Goal: Navigation & Orientation: Find specific page/section

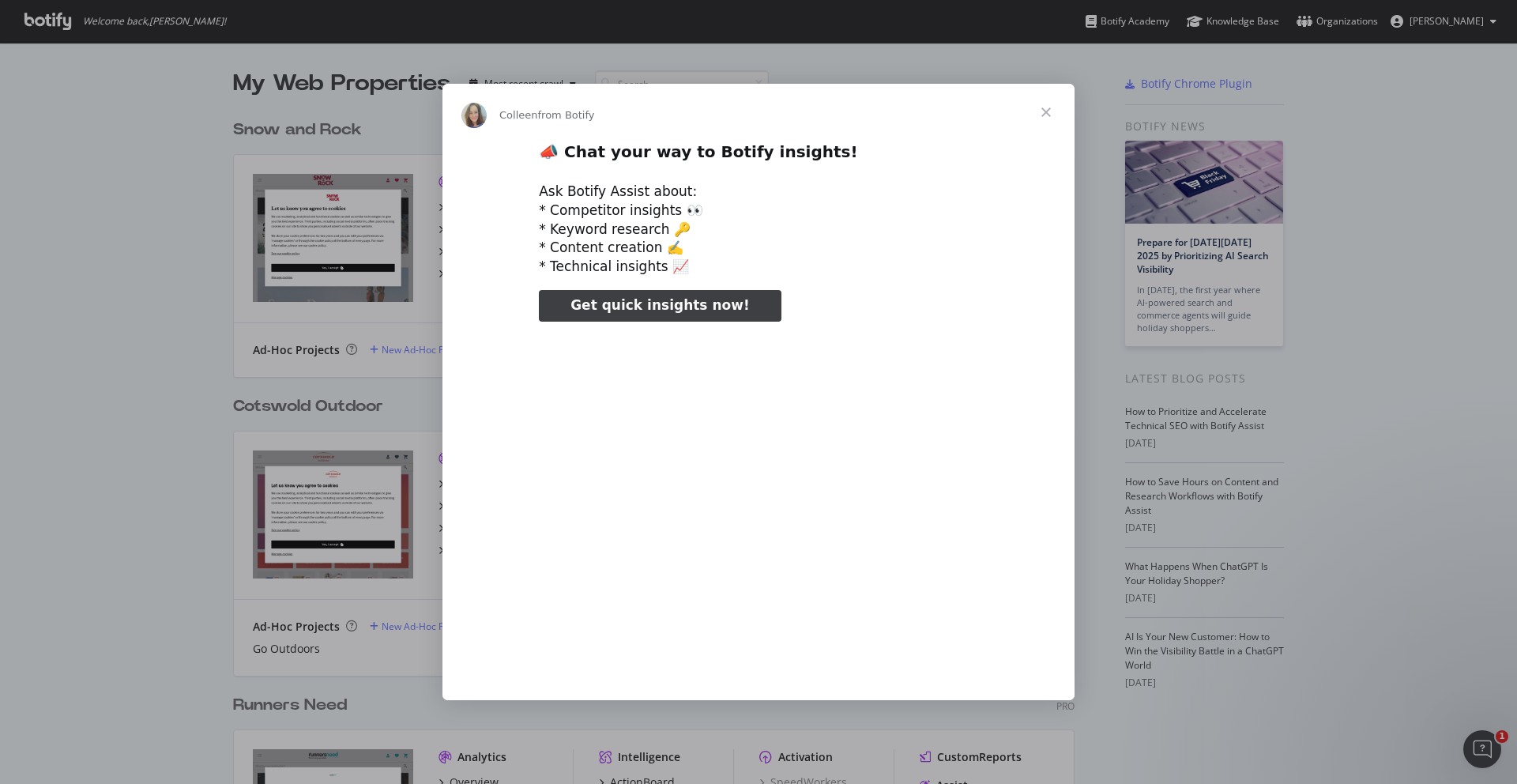
type input "79802"
click at [1057, 102] on span "Close" at bounding box center [1046, 112] width 57 height 57
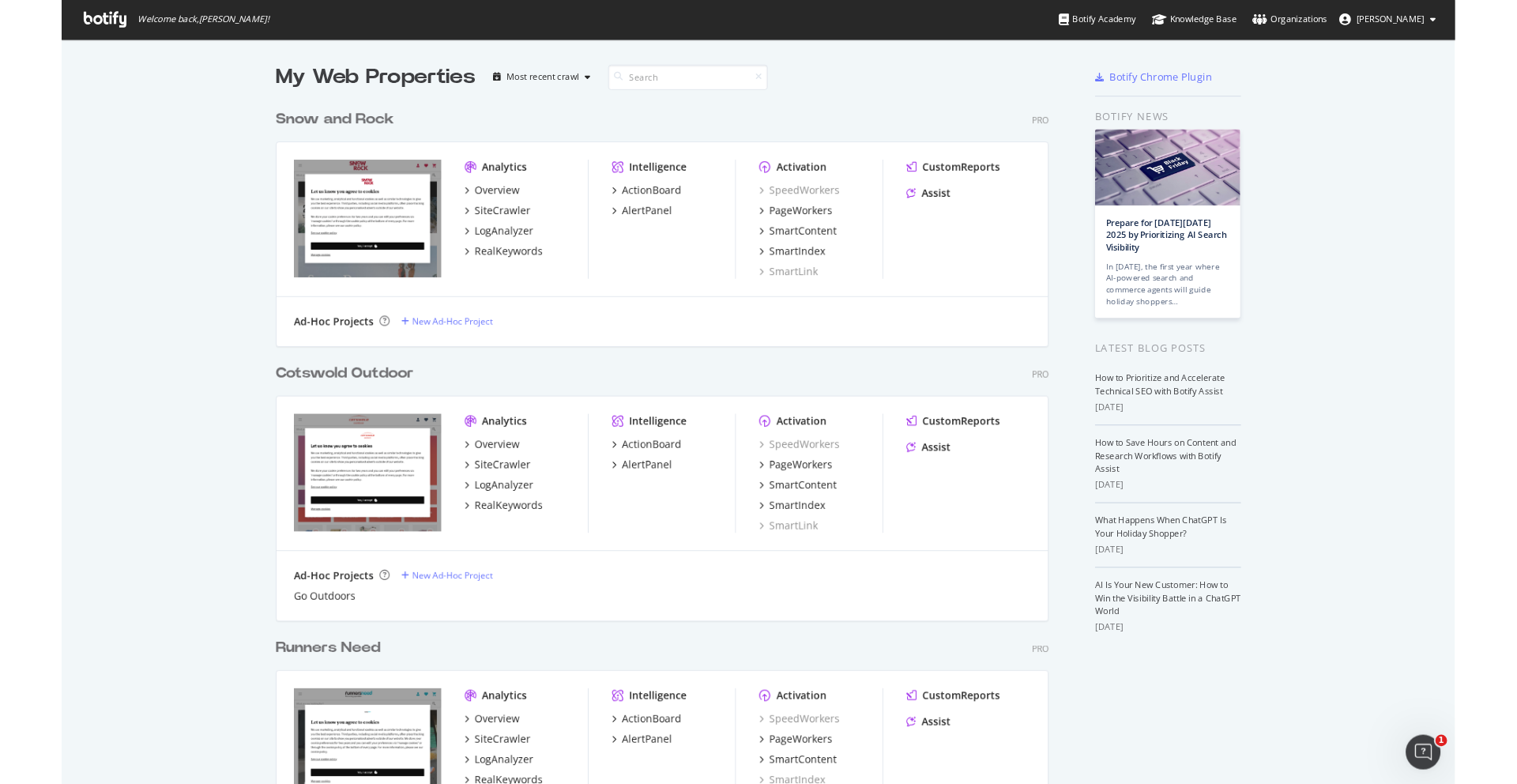
scroll to position [784, 1517]
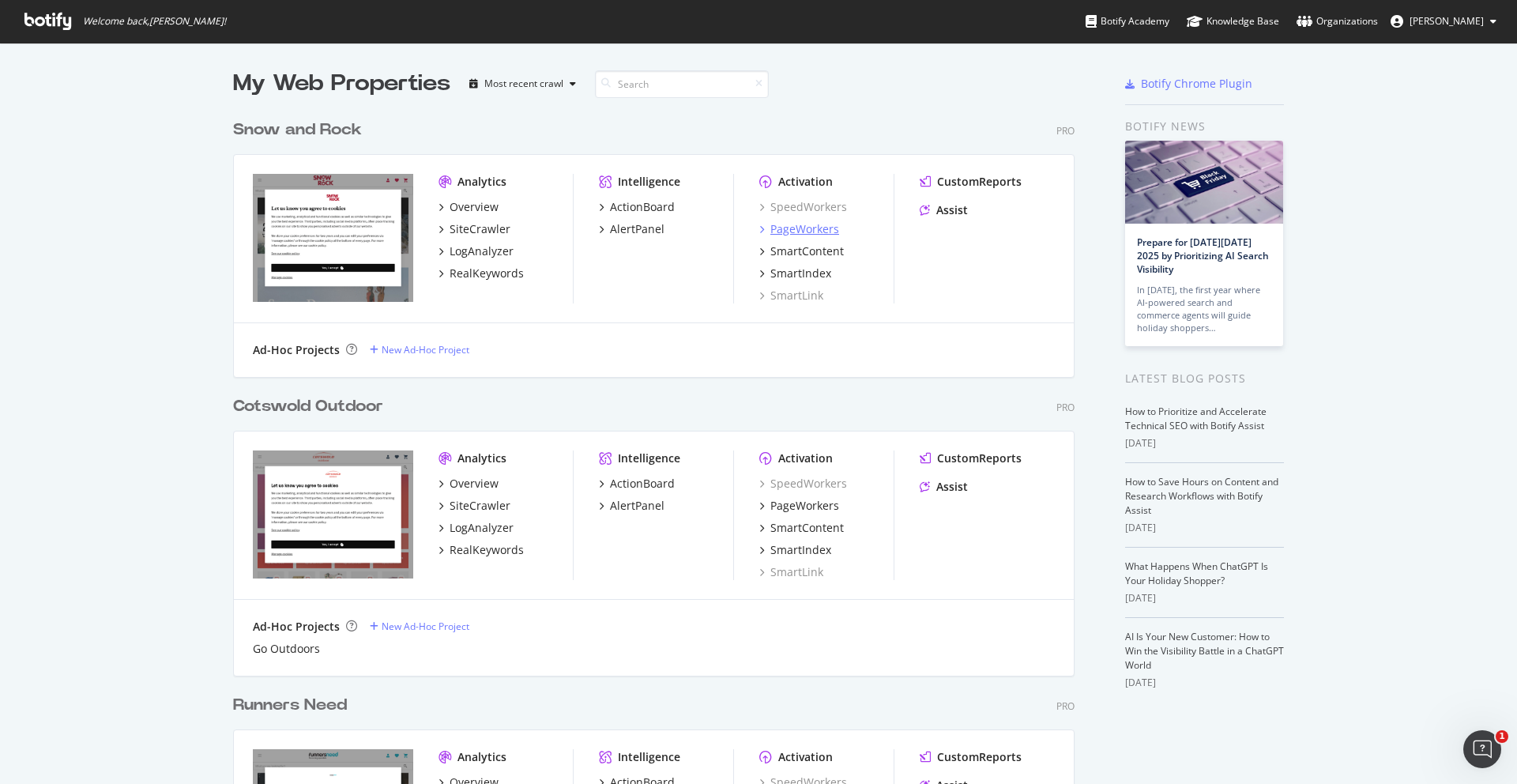
click at [825, 230] on div "PageWorkers" at bounding box center [805, 229] width 69 height 16
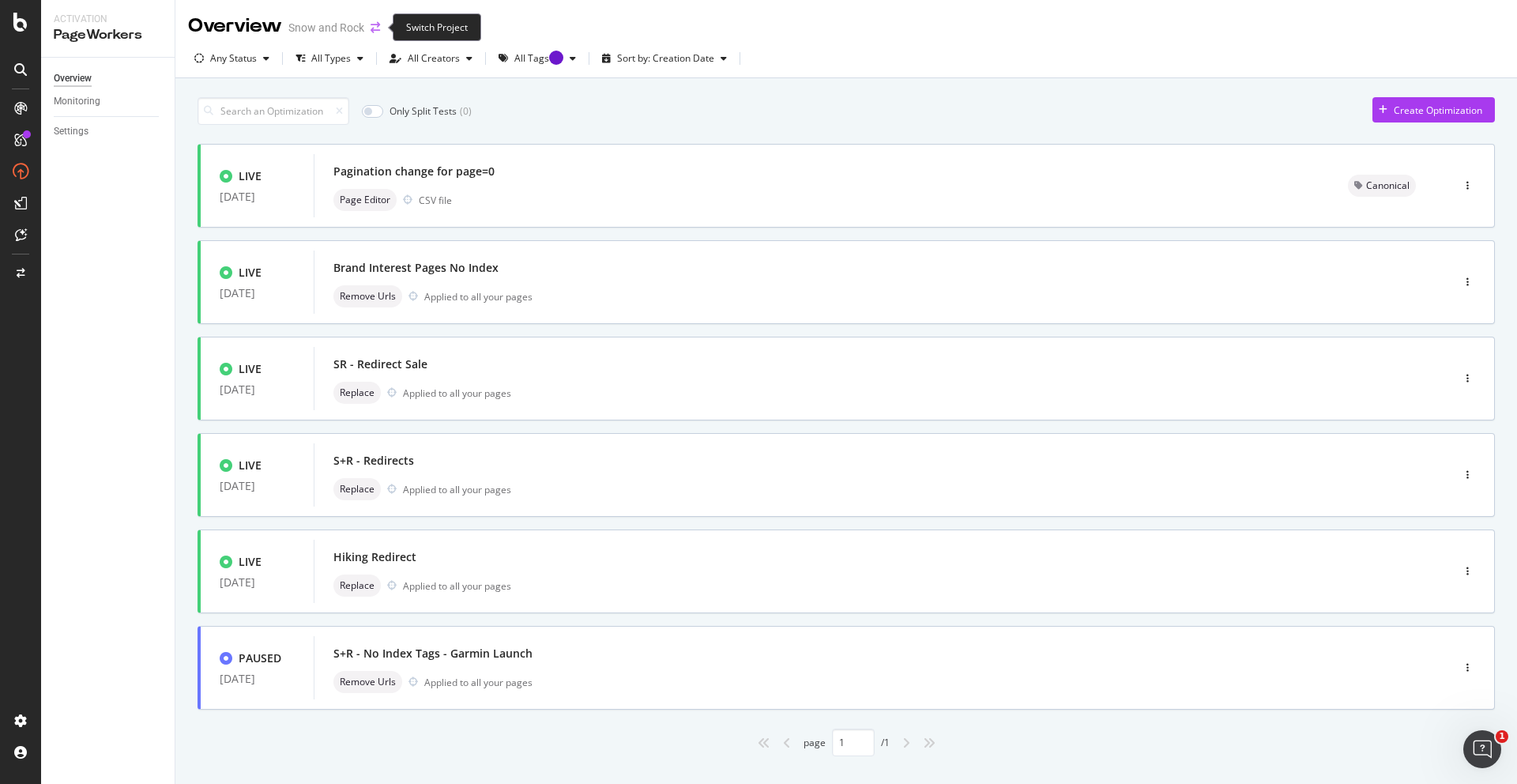
click at [374, 25] on icon "arrow-right-arrow-left" at bounding box center [374, 27] width 9 height 11
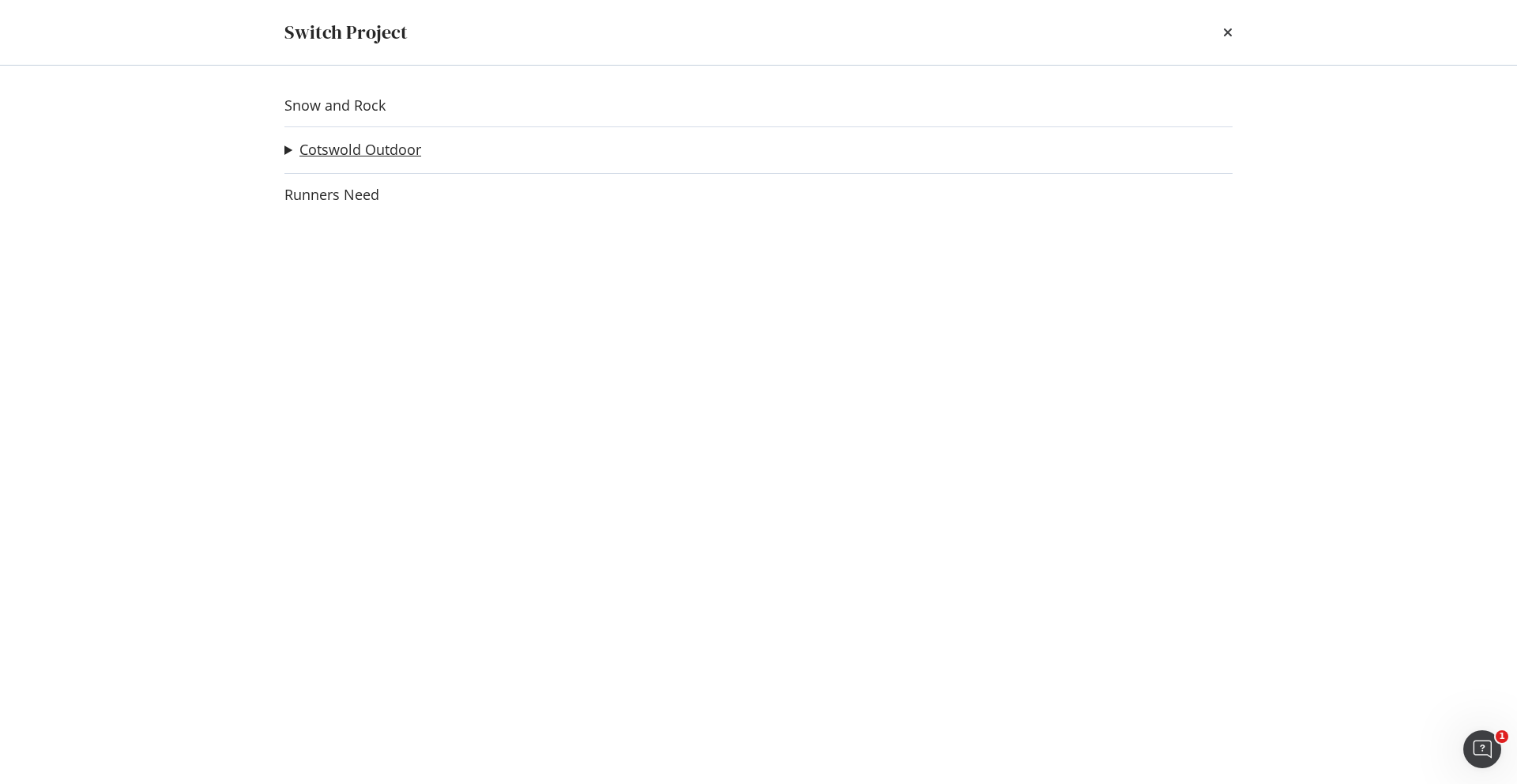
click at [390, 147] on link "Cotswold Outdoor" at bounding box center [360, 150] width 121 height 17
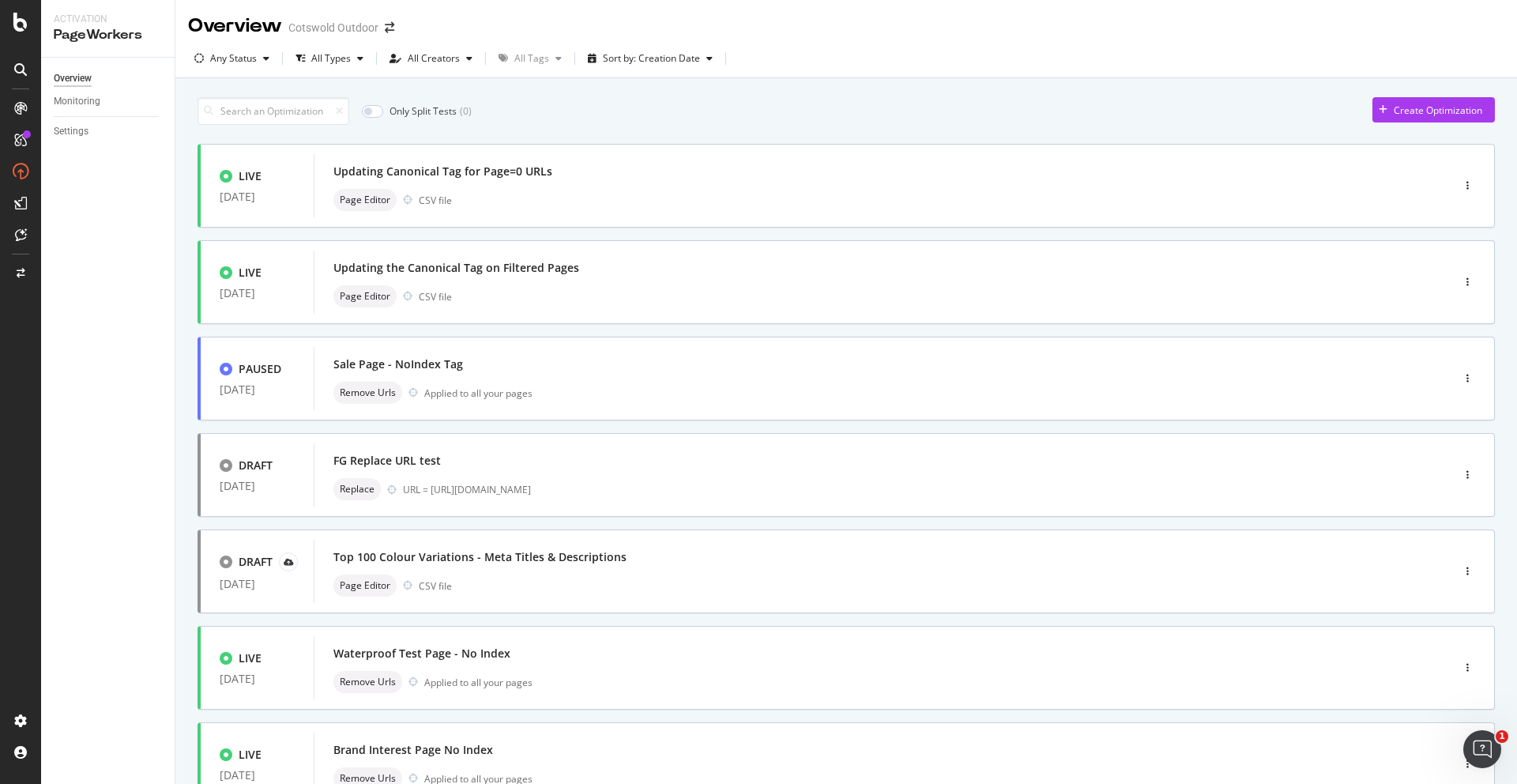
click at [397, 34] on div "Overview Cotswold Outdoor" at bounding box center [299, 26] width 222 height 27
click at [391, 33] on icon "arrow-right-arrow-left" at bounding box center [389, 27] width 9 height 11
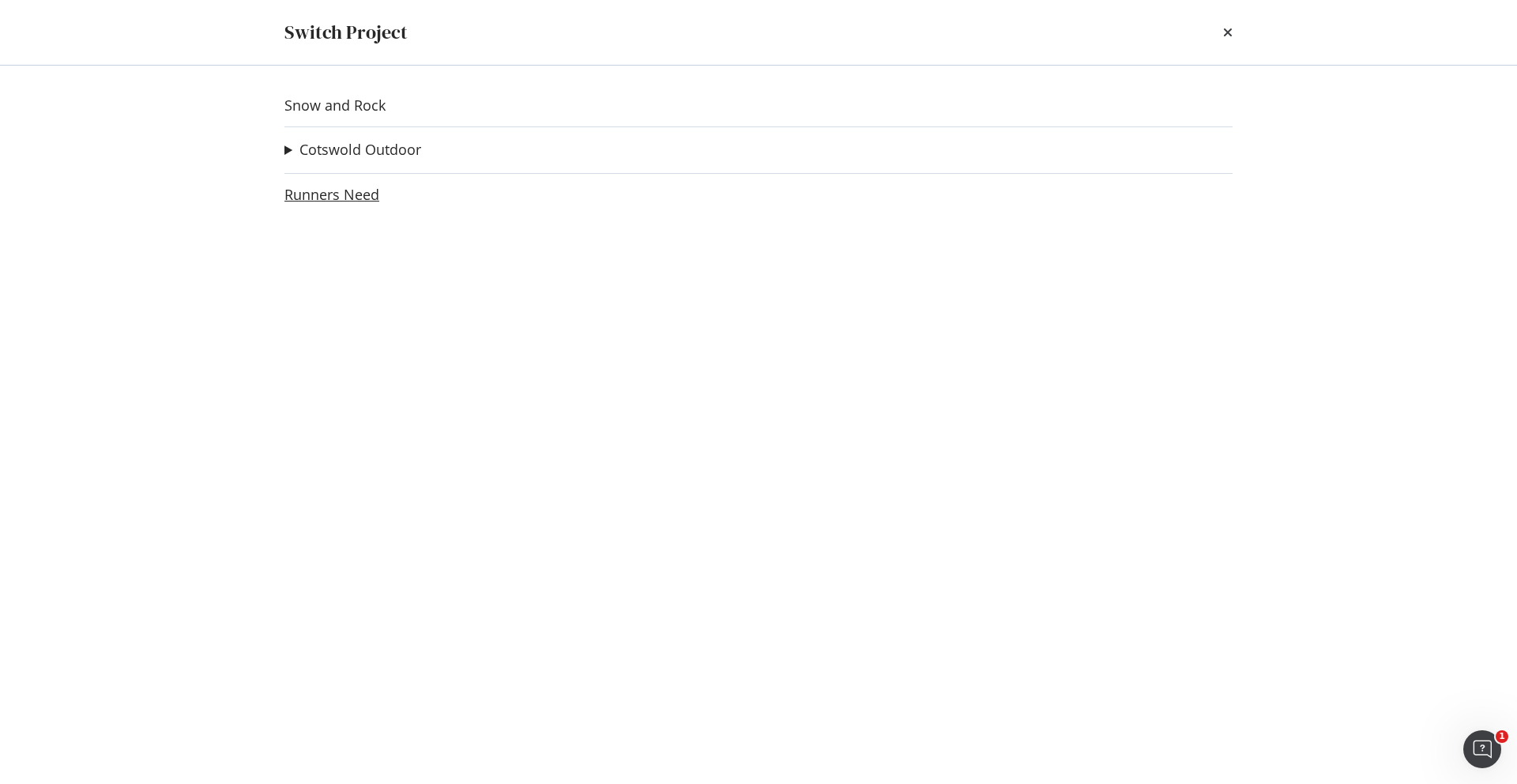
click at [357, 193] on link "Runners Need" at bounding box center [332, 195] width 95 height 17
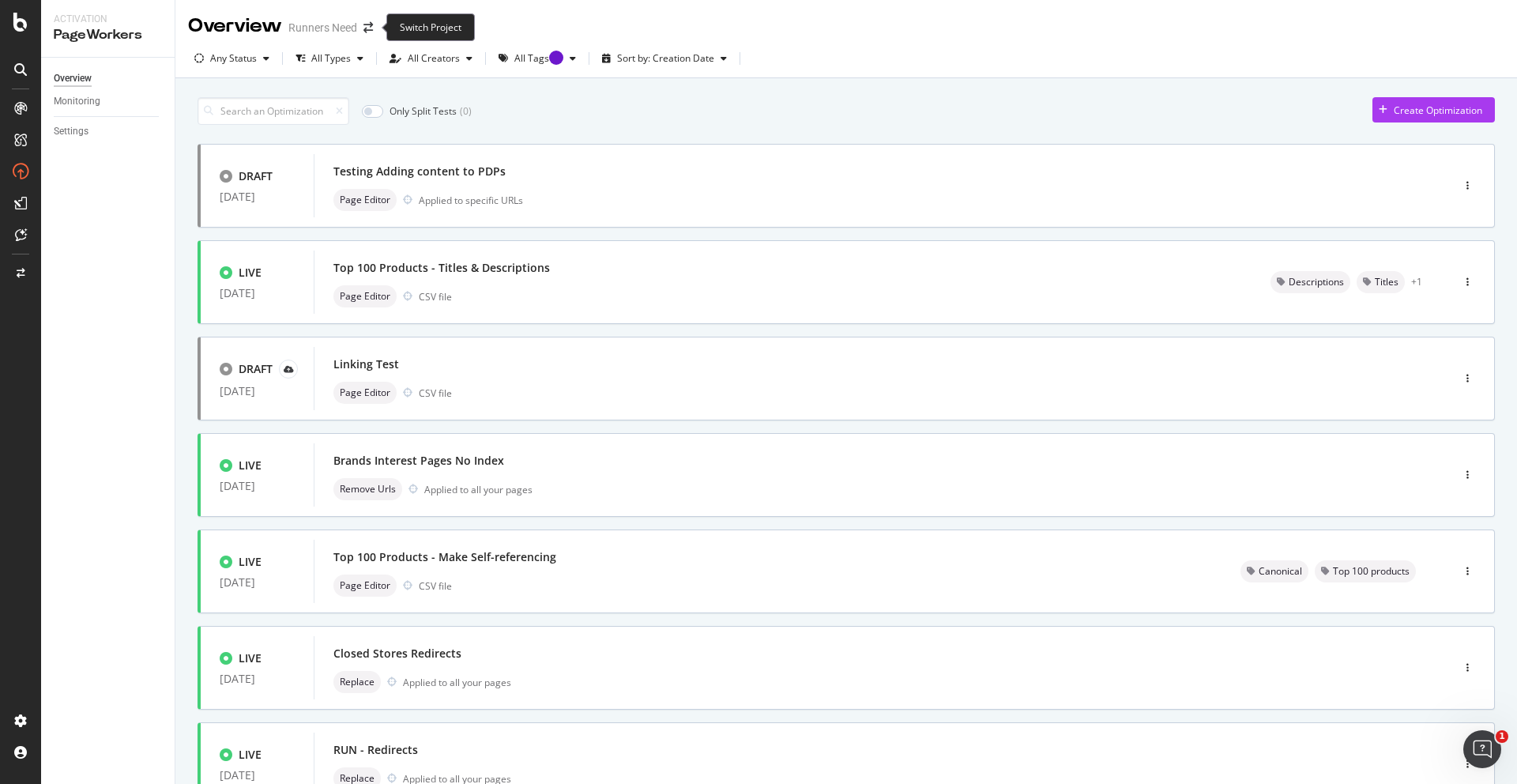
click at [362, 22] on span at bounding box center [368, 27] width 22 height 11
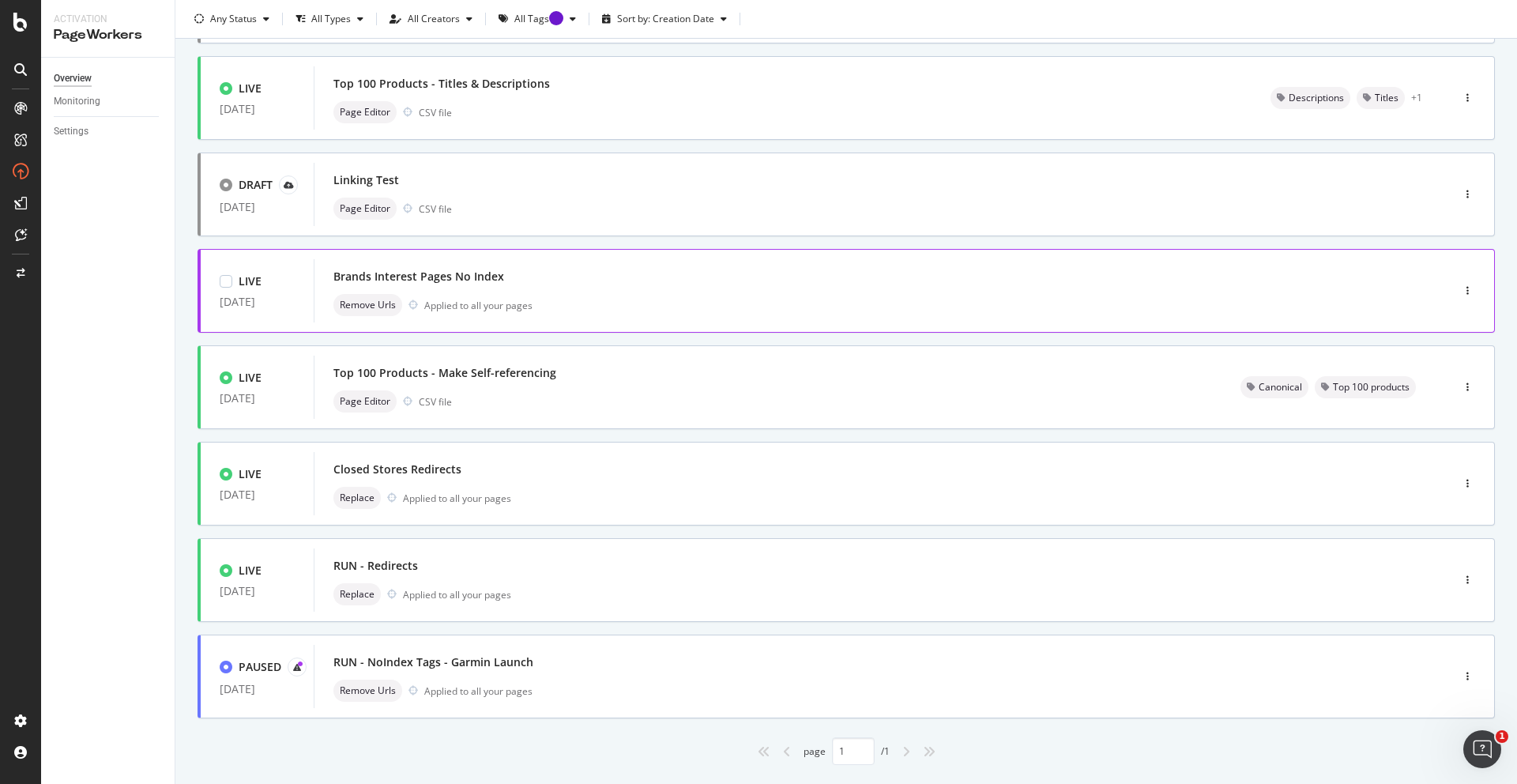
scroll to position [220, 0]
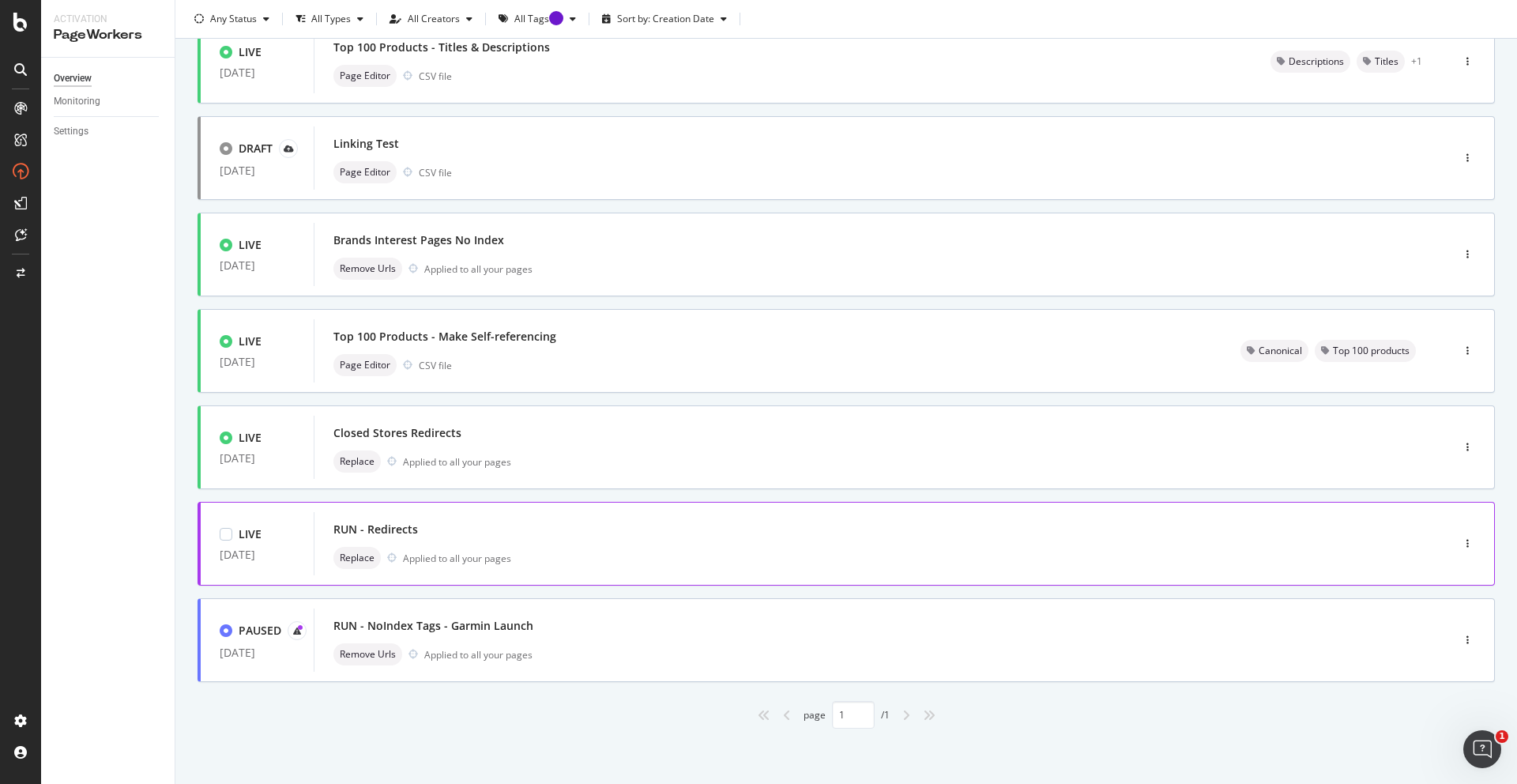
click at [534, 544] on div "RUN - Redirects Replace Applied to all your pages" at bounding box center [859, 544] width 1051 height 50
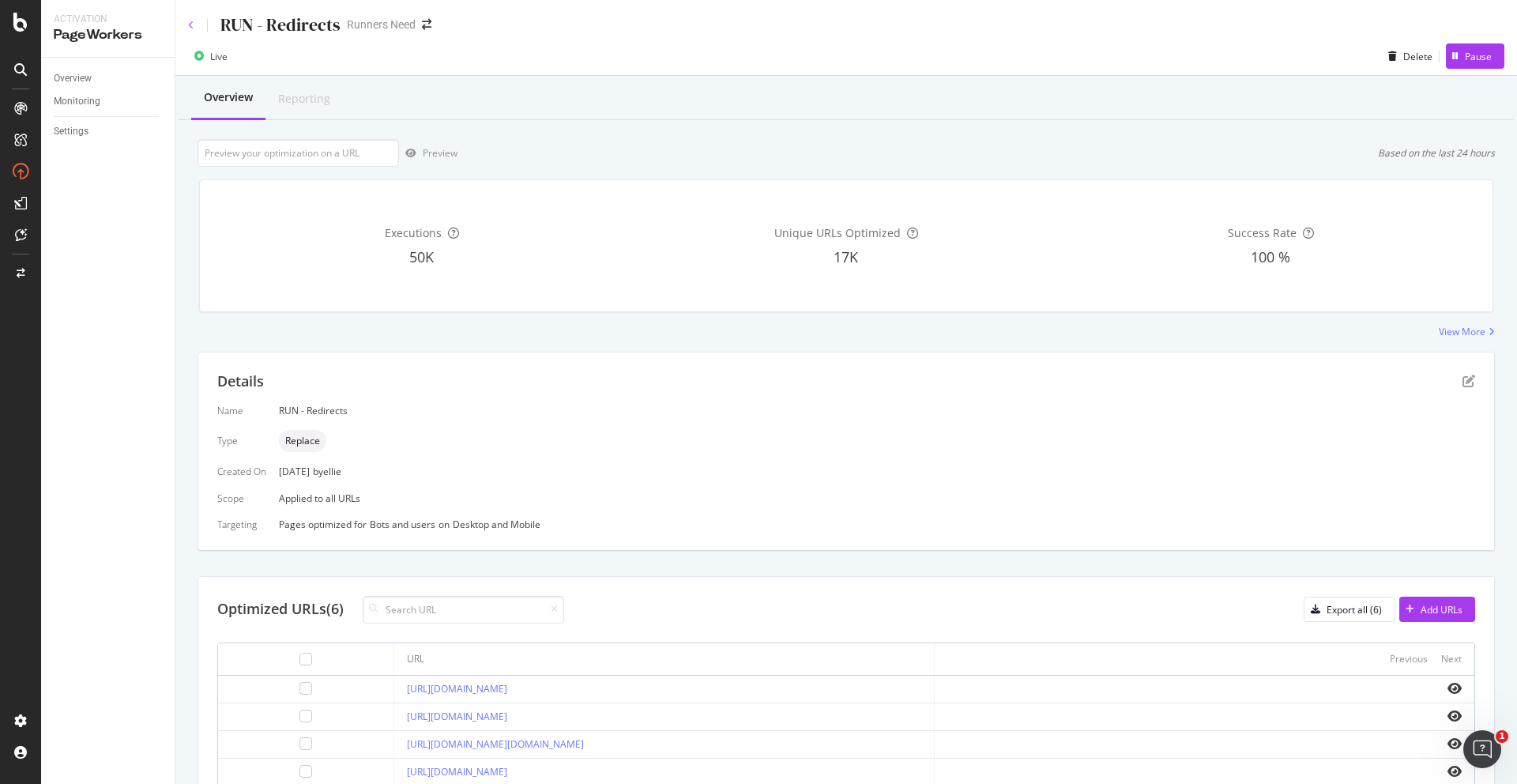
click at [189, 21] on icon at bounding box center [192, 25] width 7 height 9
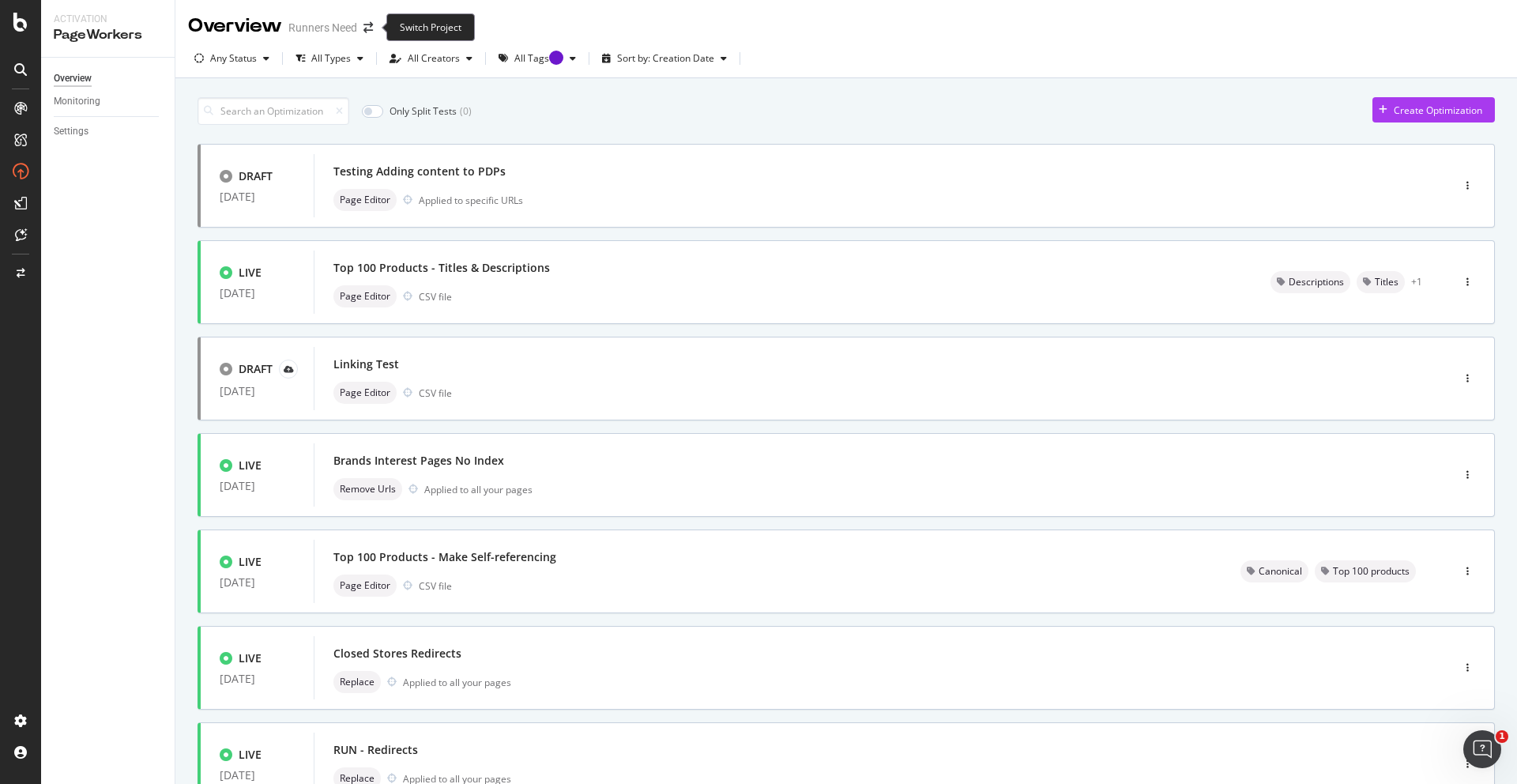
click at [374, 28] on span at bounding box center [368, 27] width 22 height 11
click at [369, 23] on icon "arrow-right-arrow-left" at bounding box center [368, 27] width 9 height 11
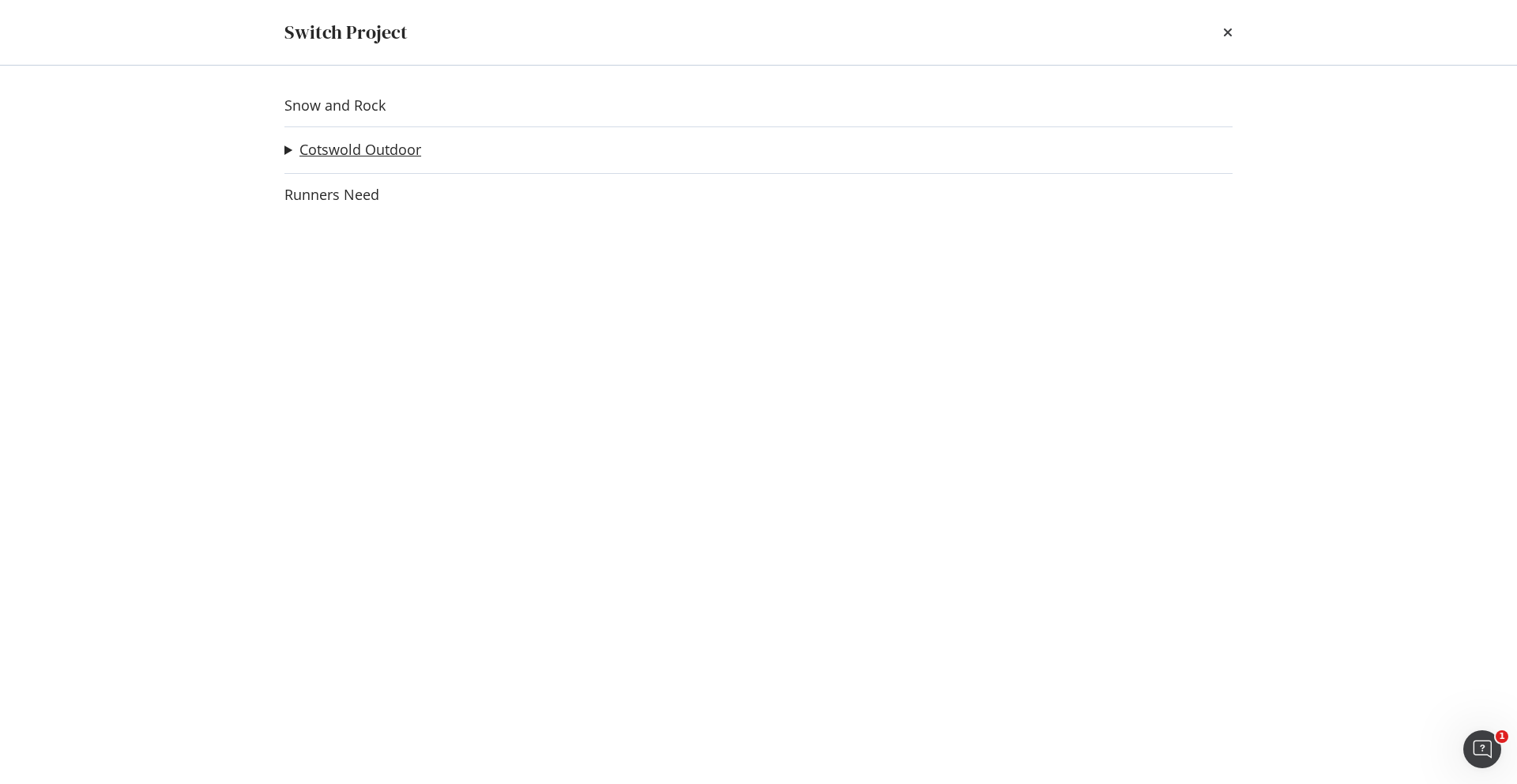
click at [350, 149] on link "Cotswold Outdoor" at bounding box center [360, 150] width 121 height 17
